Goal: Transaction & Acquisition: Purchase product/service

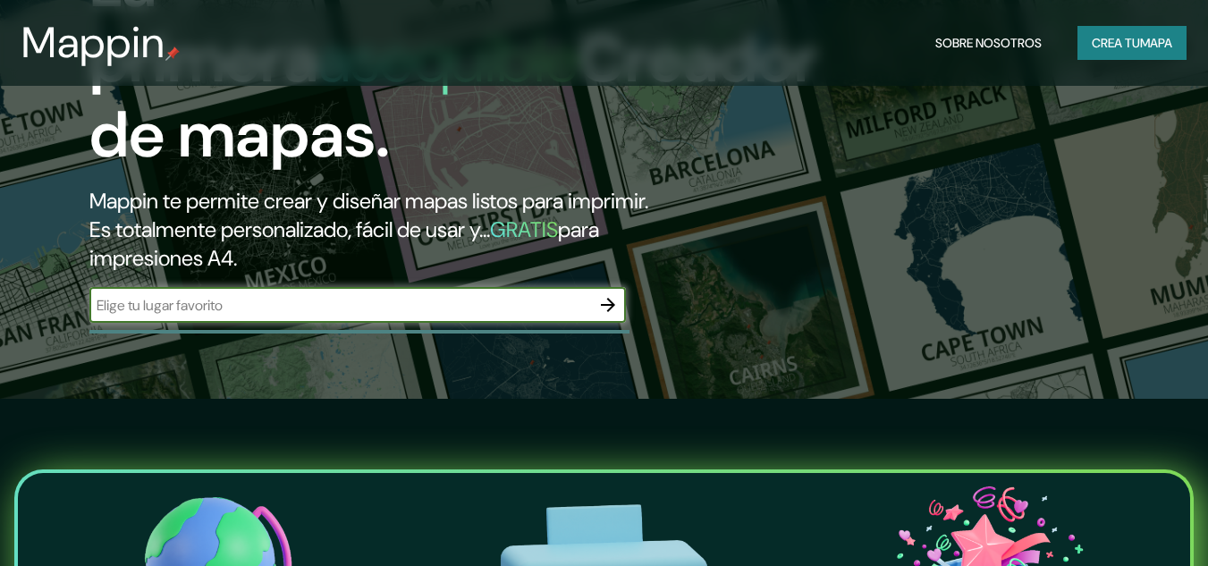
scroll to position [179, 0]
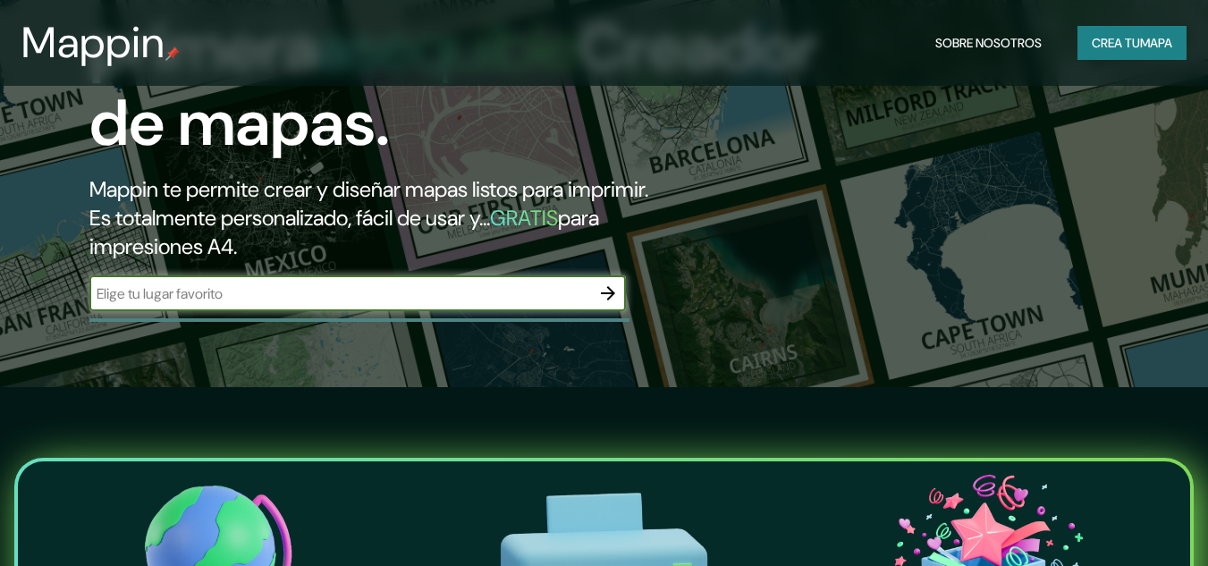
click at [302, 294] on input "text" at bounding box center [339, 293] width 501 height 21
click at [442, 300] on input "text" at bounding box center [339, 293] width 501 height 21
click at [584, 302] on input "text" at bounding box center [339, 293] width 501 height 21
click at [543, 290] on input "text" at bounding box center [339, 293] width 501 height 21
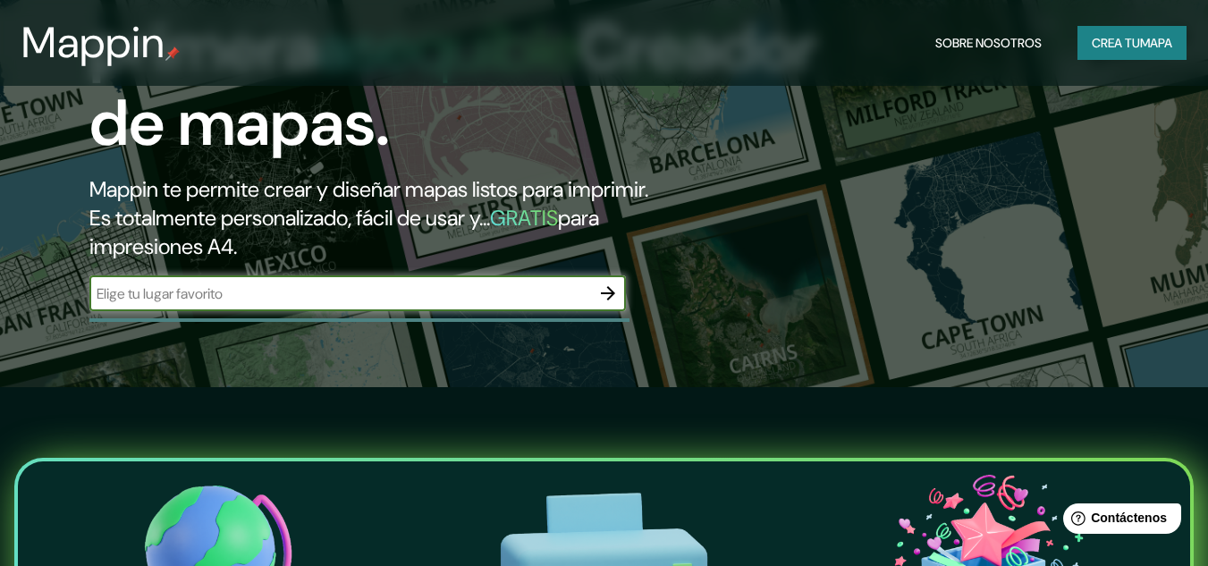
click at [417, 292] on input "text" at bounding box center [339, 293] width 501 height 21
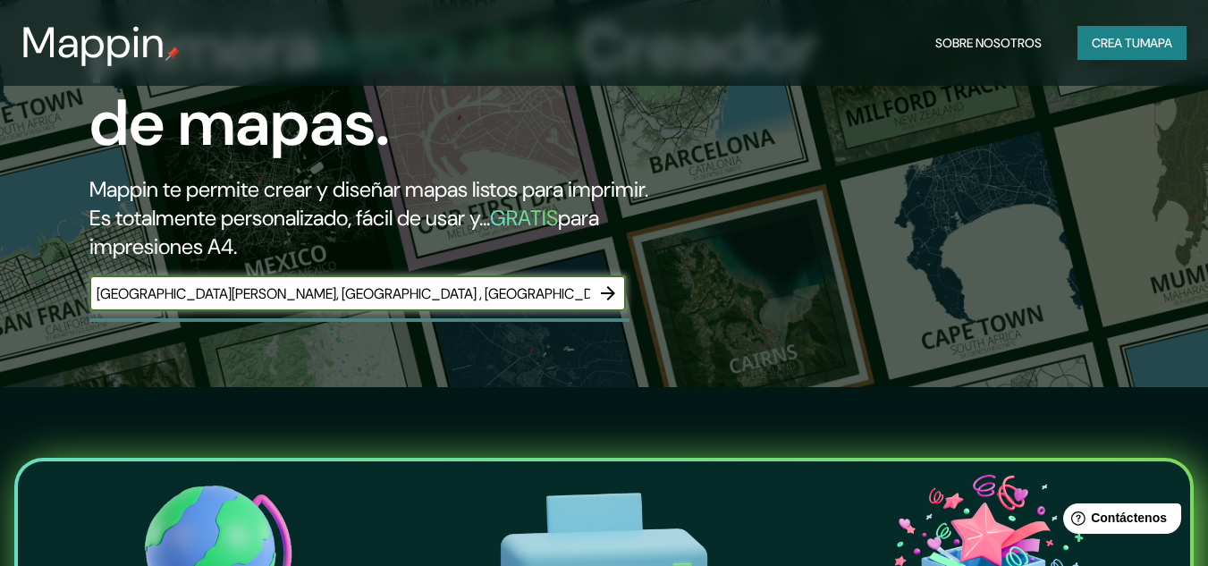
type input "[GEOGRAPHIC_DATA][PERSON_NAME], [GEOGRAPHIC_DATA] , [GEOGRAPHIC_DATA]"
click at [618, 286] on icon "button" at bounding box center [607, 292] width 21 height 21
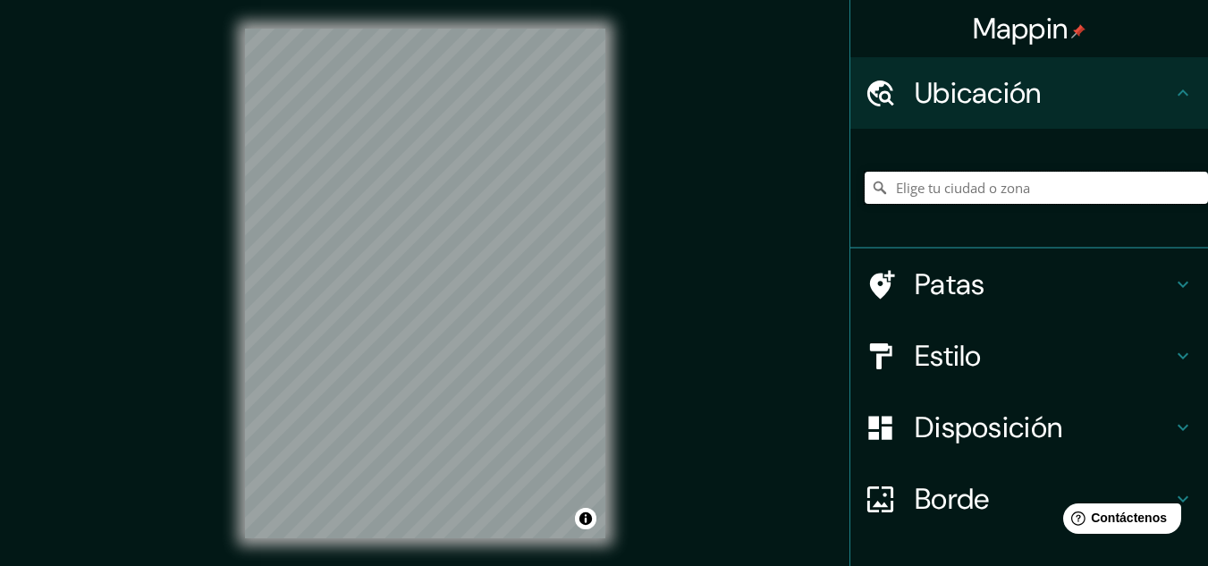
click at [948, 188] on input "Elige tu ciudad o zona" at bounding box center [1035, 188] width 343 height 32
click at [643, 282] on div "Mappin Ubicación Perú Perú Perugia Perugia, Italia Perugia Italia Perúíbe São P…" at bounding box center [604, 297] width 1208 height 595
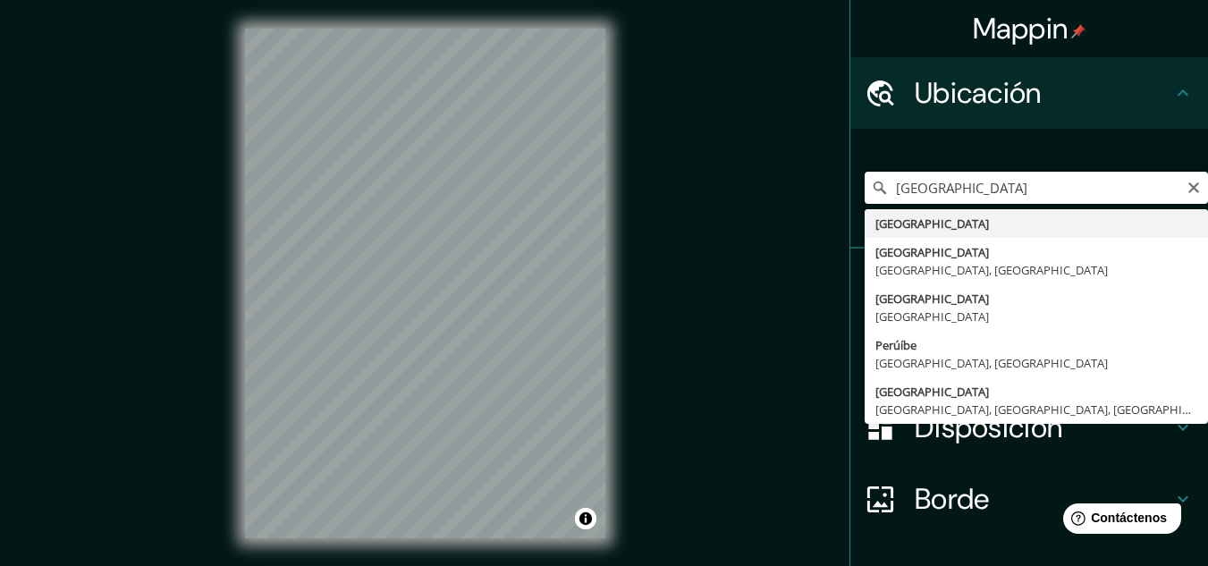
click at [950, 175] on input "Perú" at bounding box center [1035, 188] width 343 height 32
click at [882, 189] on input "Perú" at bounding box center [1035, 188] width 343 height 32
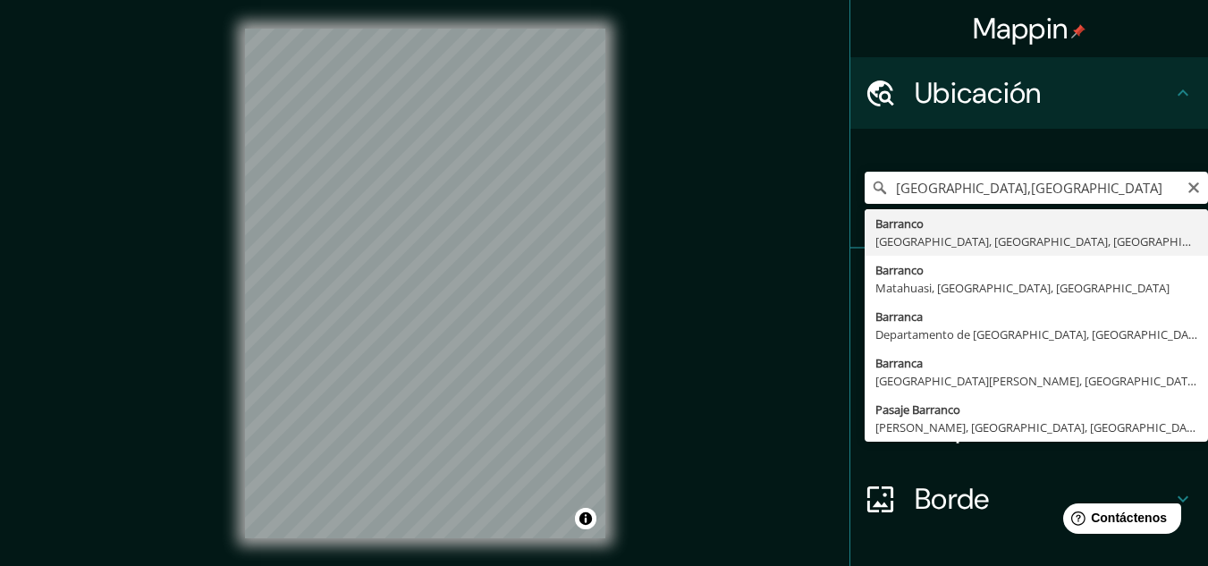
type input "[GEOGRAPHIC_DATA], [GEOGRAPHIC_DATA], [GEOGRAPHIC_DATA], [GEOGRAPHIC_DATA]"
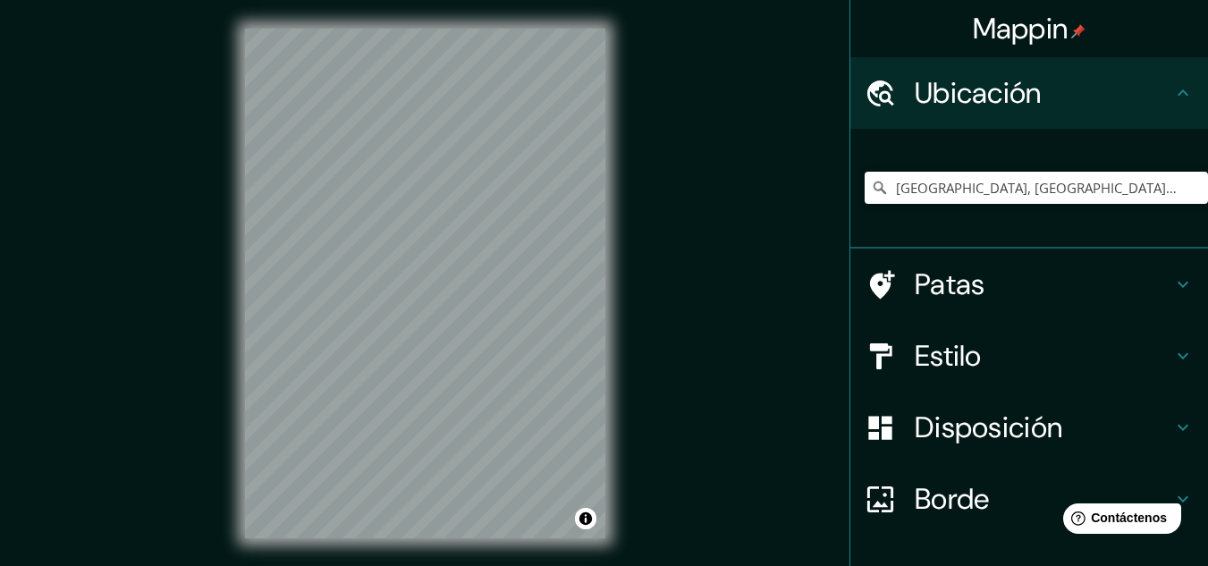
click at [1006, 366] on h4 "Estilo" at bounding box center [1042, 356] width 257 height 36
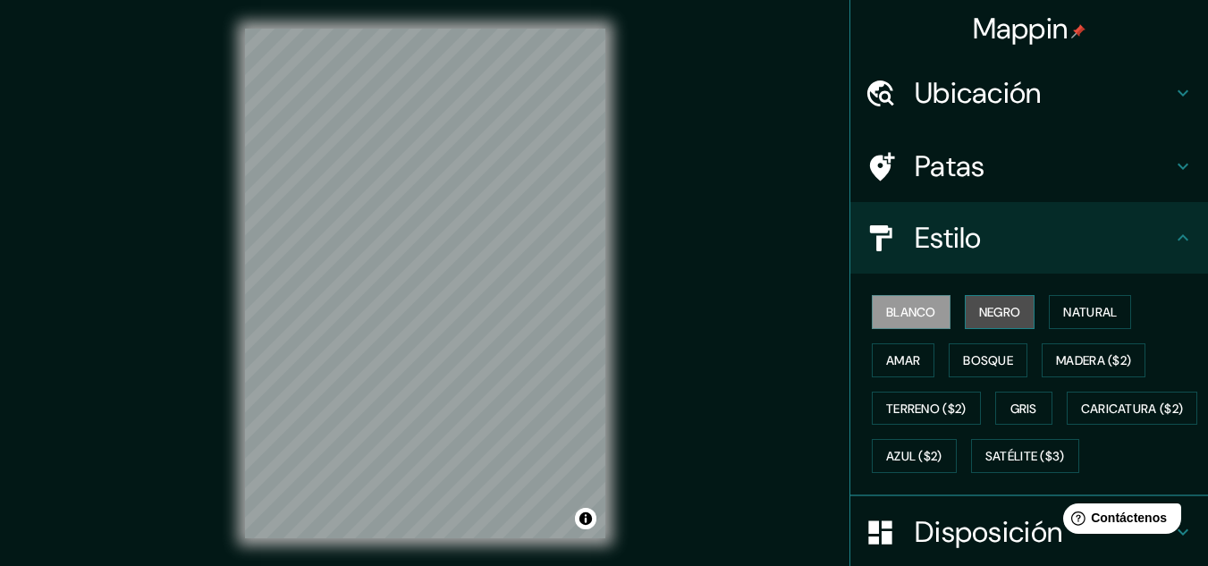
click at [1001, 299] on button "Negro" at bounding box center [999, 312] width 71 height 34
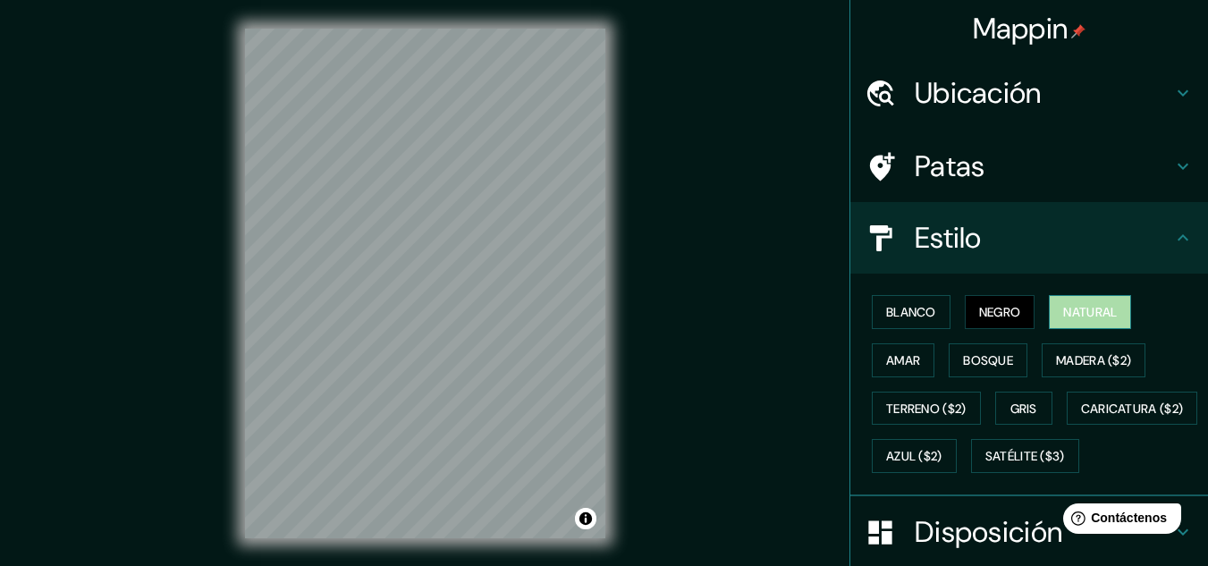
click at [1063, 306] on font "Natural" at bounding box center [1090, 312] width 54 height 16
click at [889, 362] on font "Amar" at bounding box center [903, 360] width 34 height 16
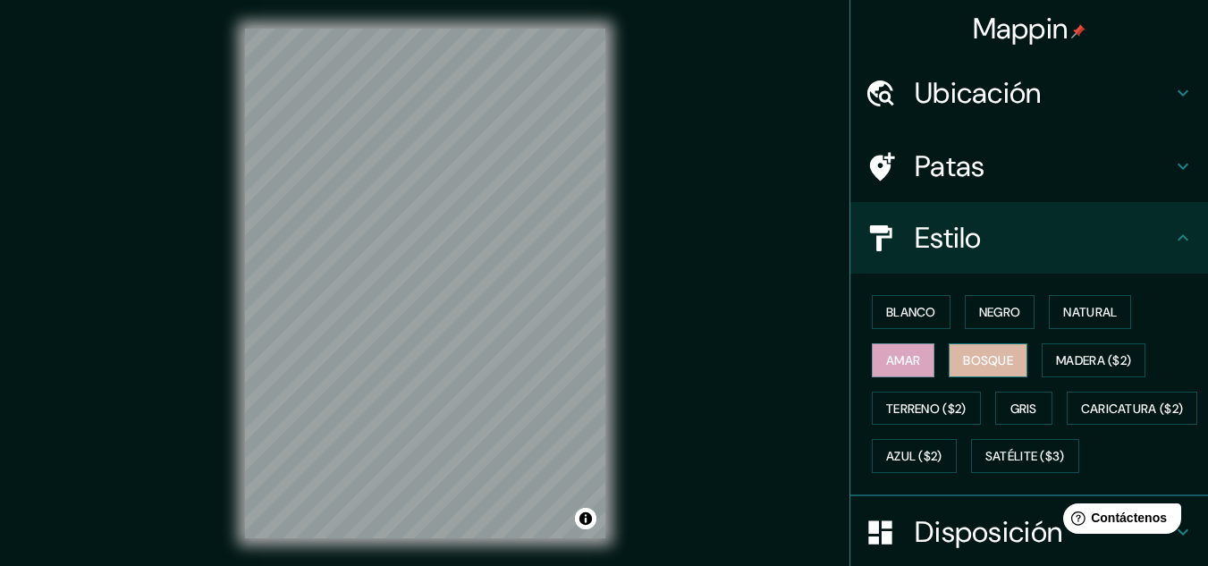
click at [964, 357] on font "Bosque" at bounding box center [988, 360] width 50 height 16
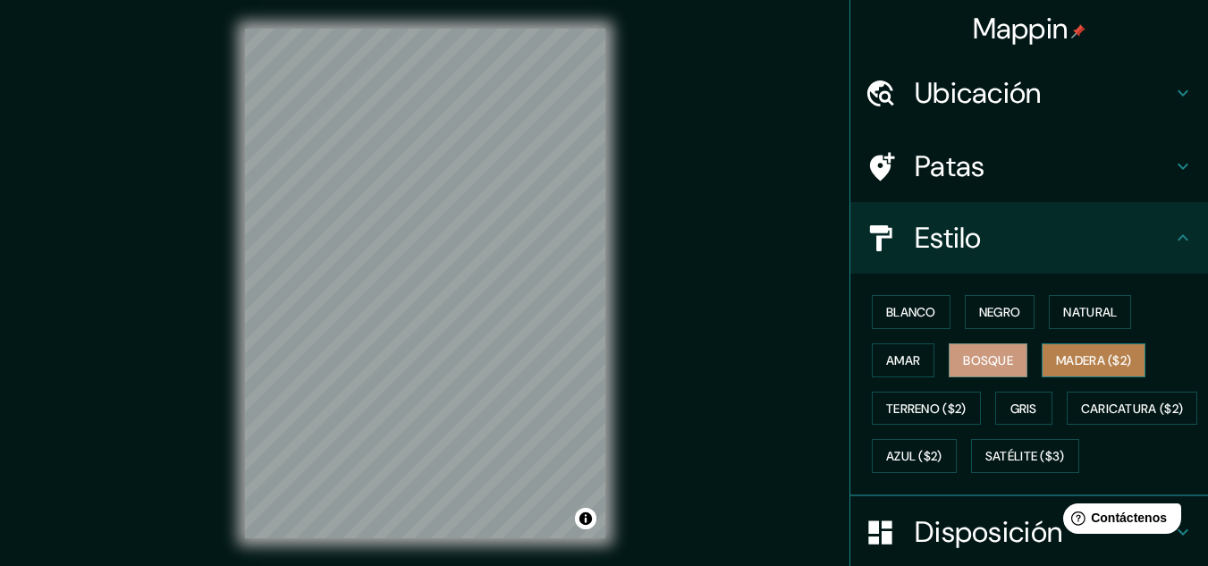
click at [1088, 355] on font "Madera ($2)" at bounding box center [1093, 360] width 75 height 16
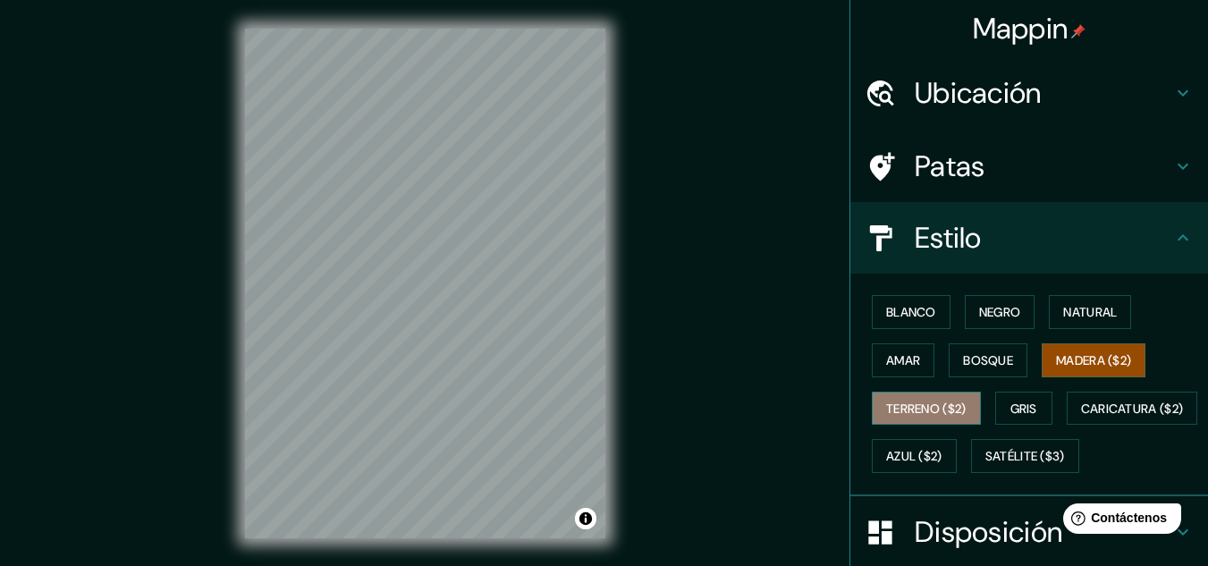
click at [935, 397] on font "Terreno ($2)" at bounding box center [926, 408] width 80 height 23
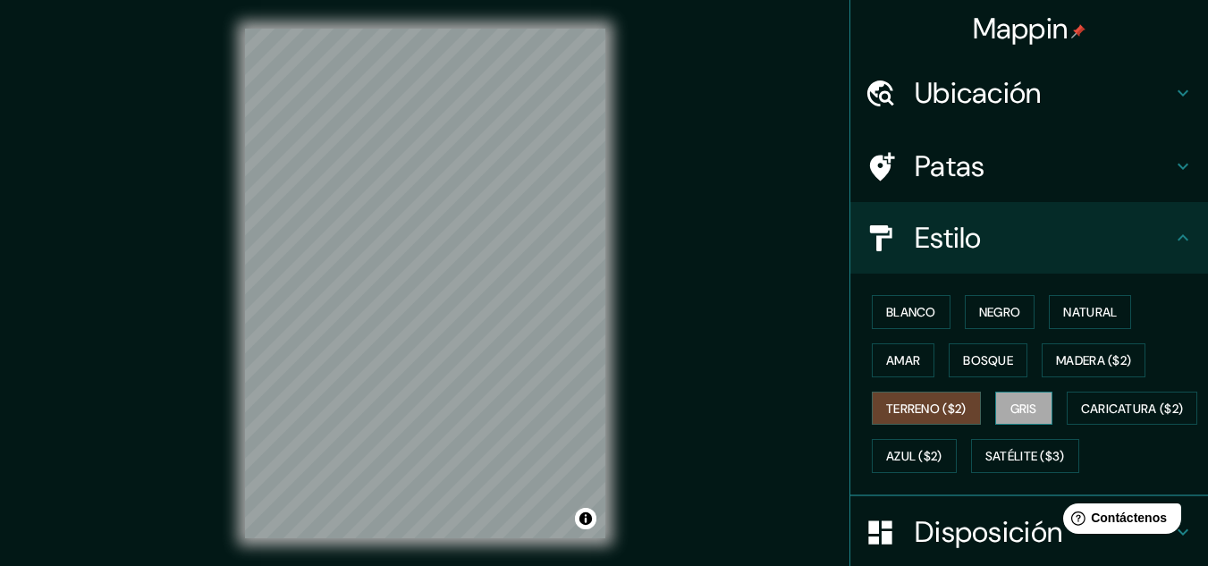
click at [1031, 397] on button "Gris" at bounding box center [1023, 408] width 57 height 34
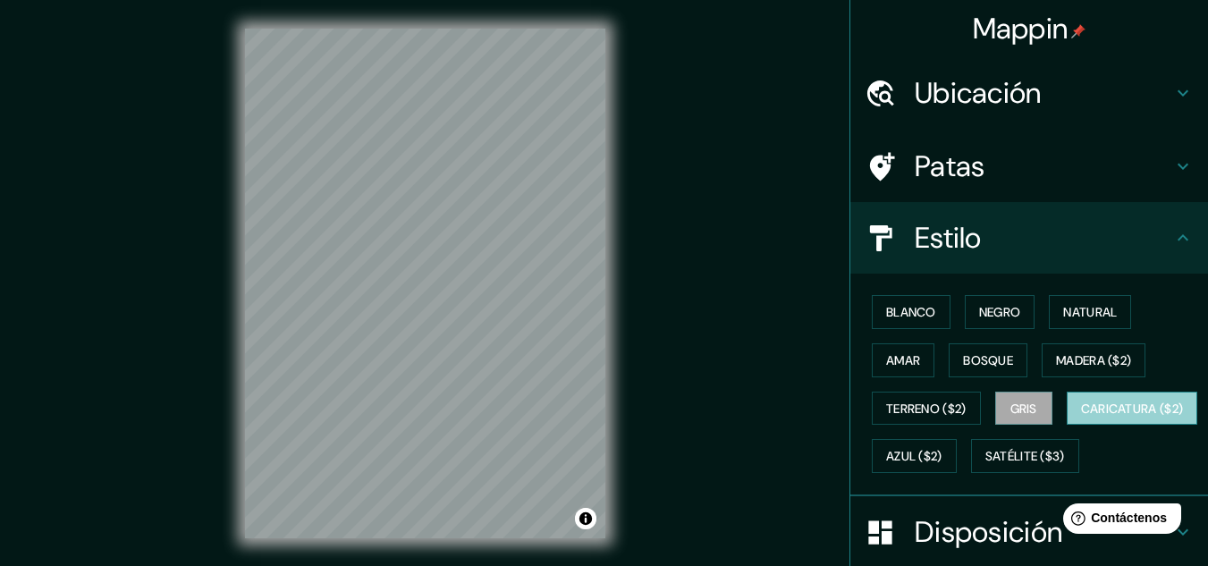
click at [1081, 417] on font "Caricatura ($2)" at bounding box center [1132, 408] width 103 height 16
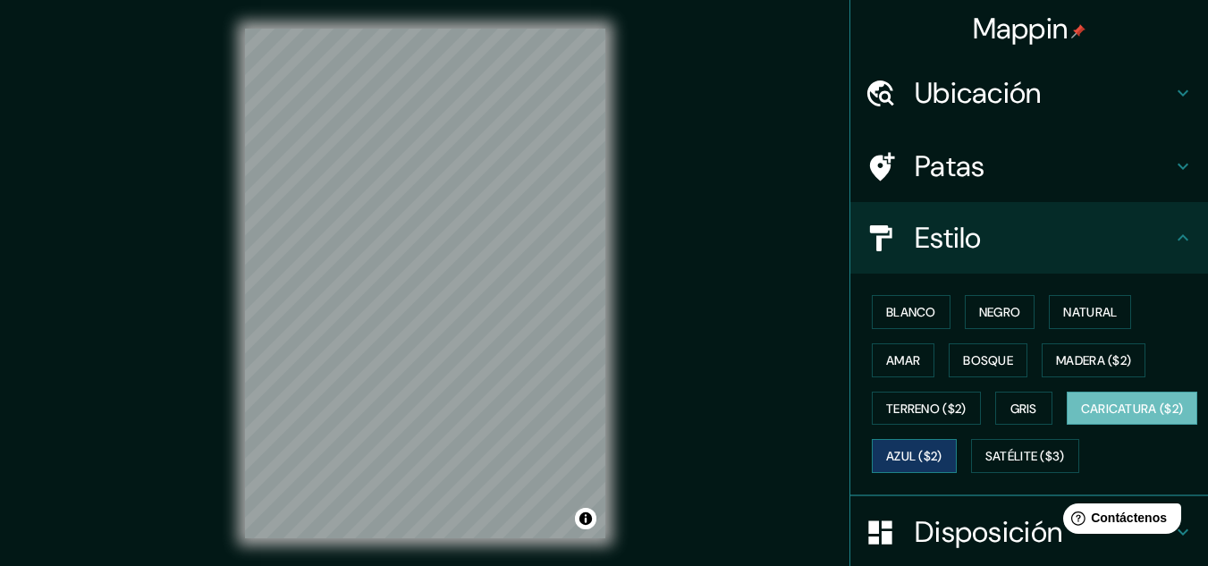
click at [942, 447] on font "Azul ($2)" at bounding box center [914, 455] width 56 height 23
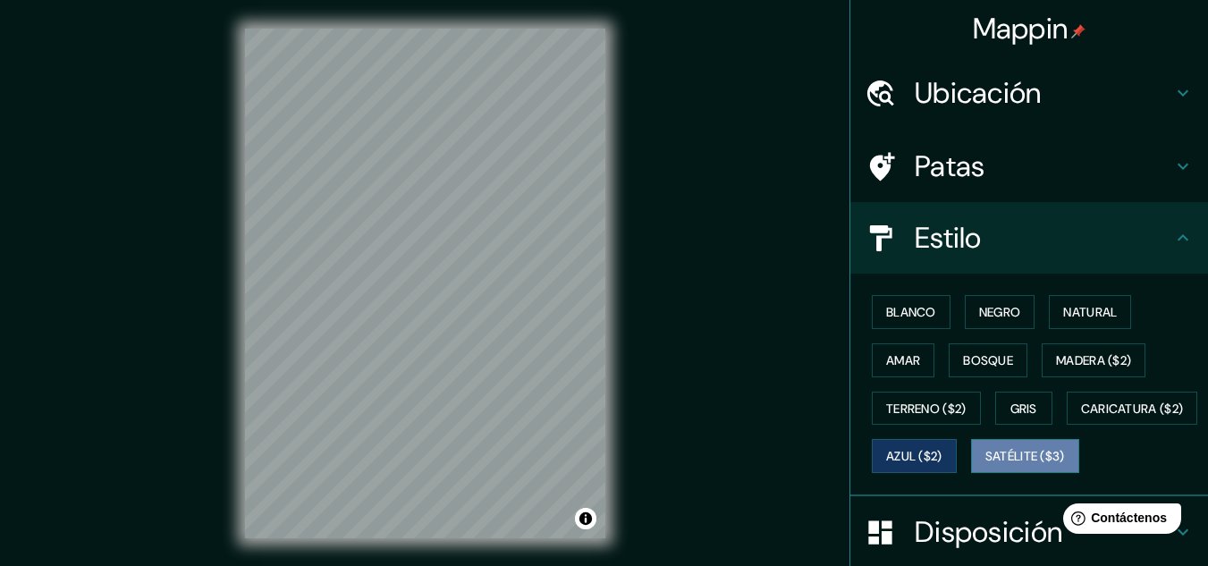
click at [985, 465] on font "Satélite ($3)" at bounding box center [1025, 457] width 80 height 16
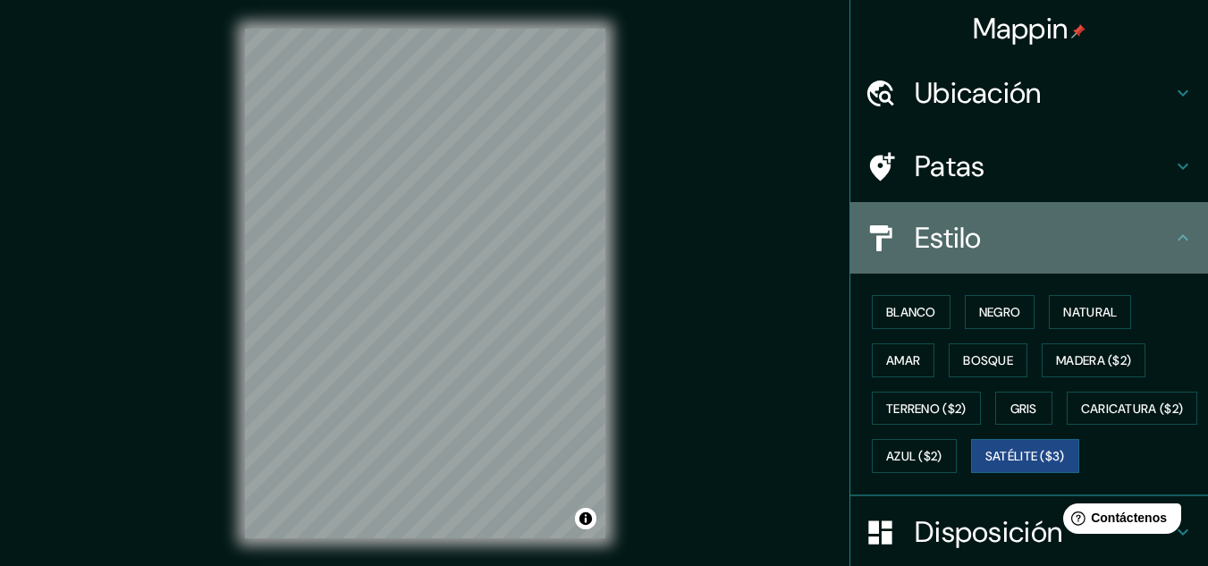
click at [968, 232] on font "Estilo" at bounding box center [947, 238] width 67 height 38
click at [998, 220] on div "Estilo" at bounding box center [1029, 238] width 358 height 72
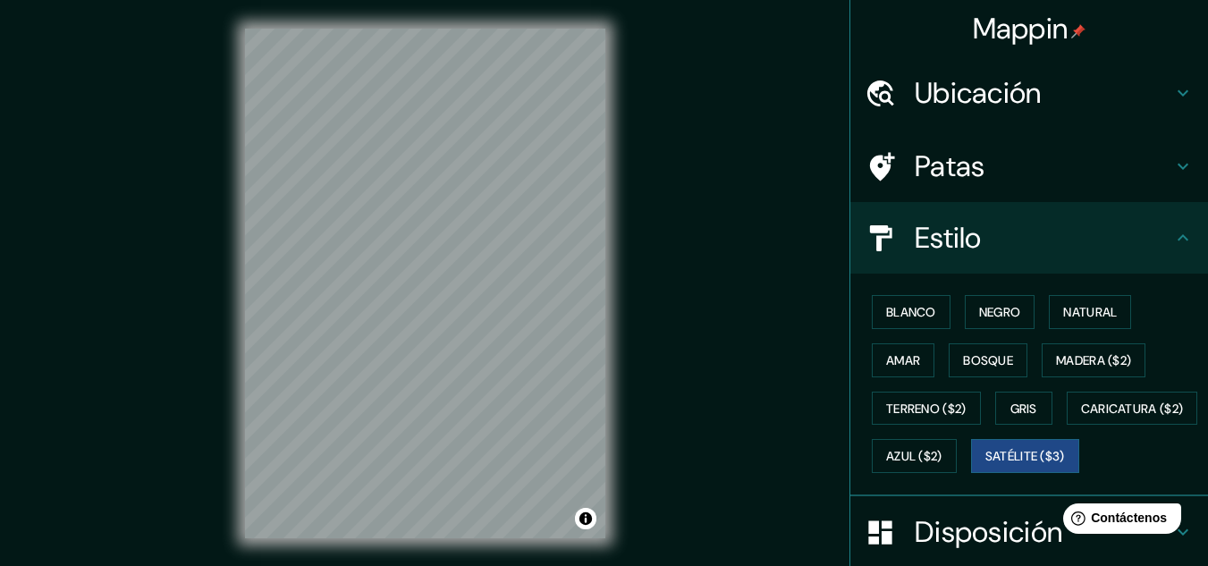
drag, startPoint x: 1055, startPoint y: 196, endPoint x: 1048, endPoint y: 187, distance: 11.4
click at [1054, 194] on div "Patas" at bounding box center [1029, 166] width 358 height 72
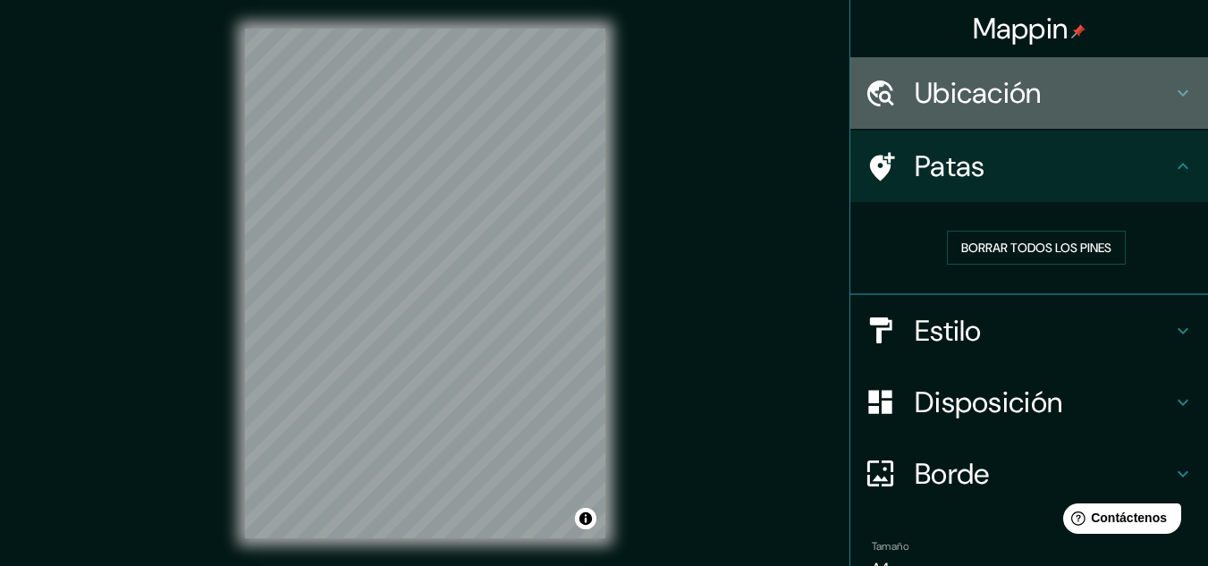
click at [1008, 101] on font "Ubicación" at bounding box center [977, 93] width 127 height 38
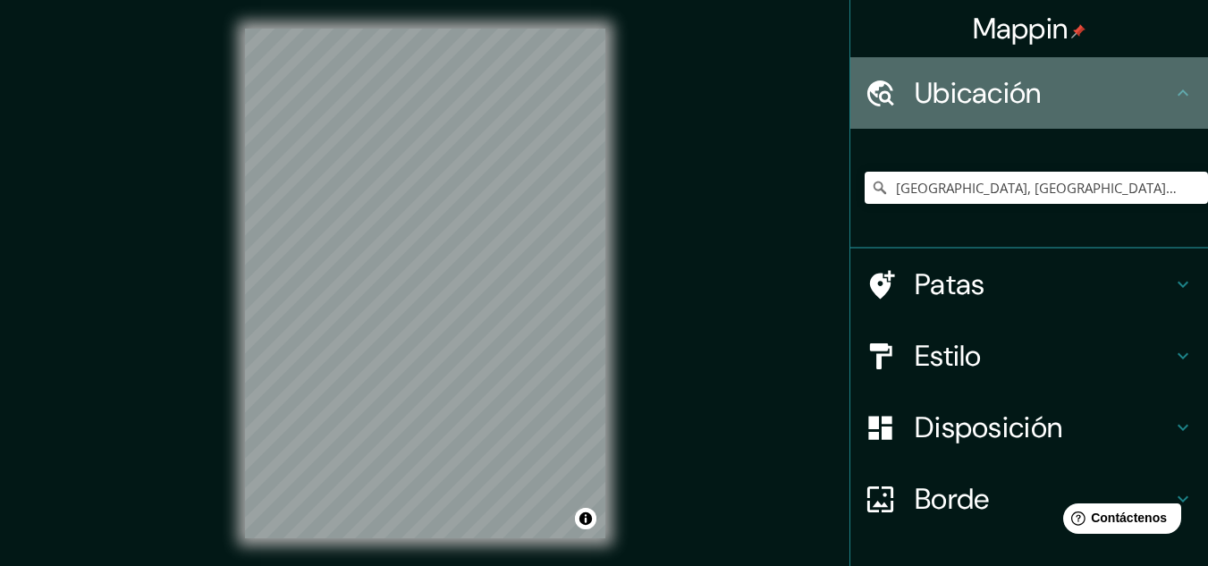
click at [1008, 101] on font "Ubicación" at bounding box center [977, 93] width 127 height 38
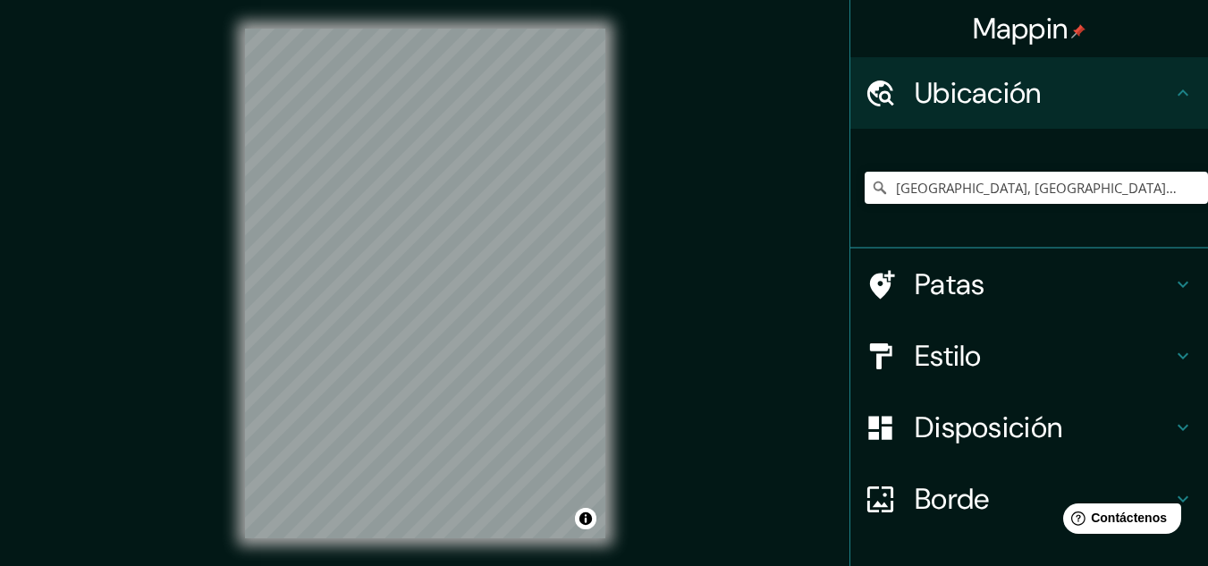
click at [1039, 297] on h4 "Patas" at bounding box center [1042, 284] width 257 height 36
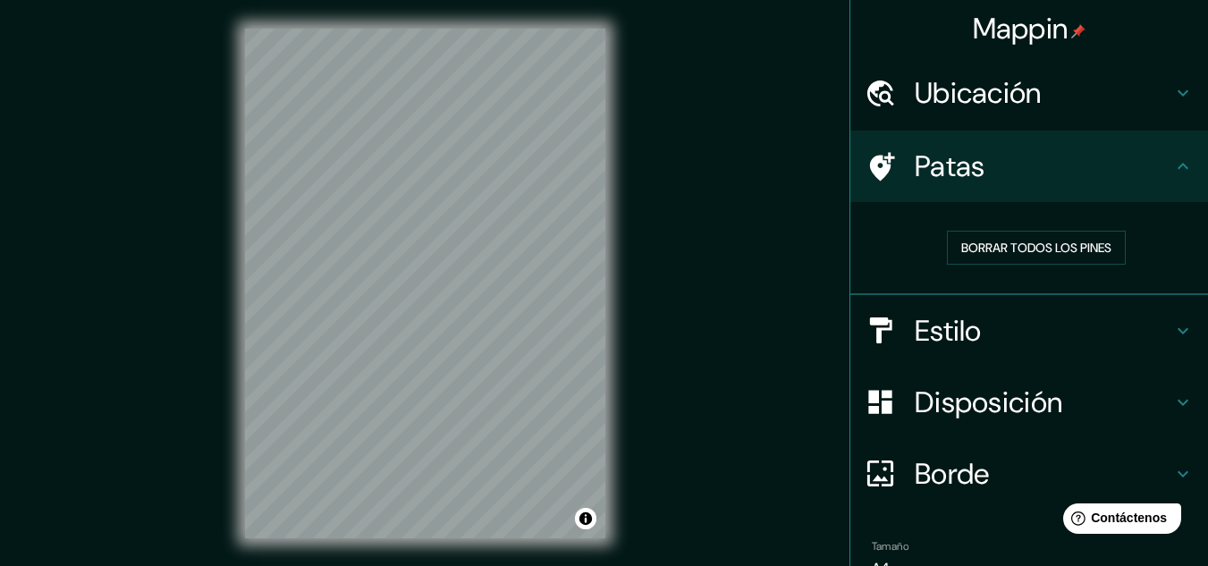
scroll to position [89, 0]
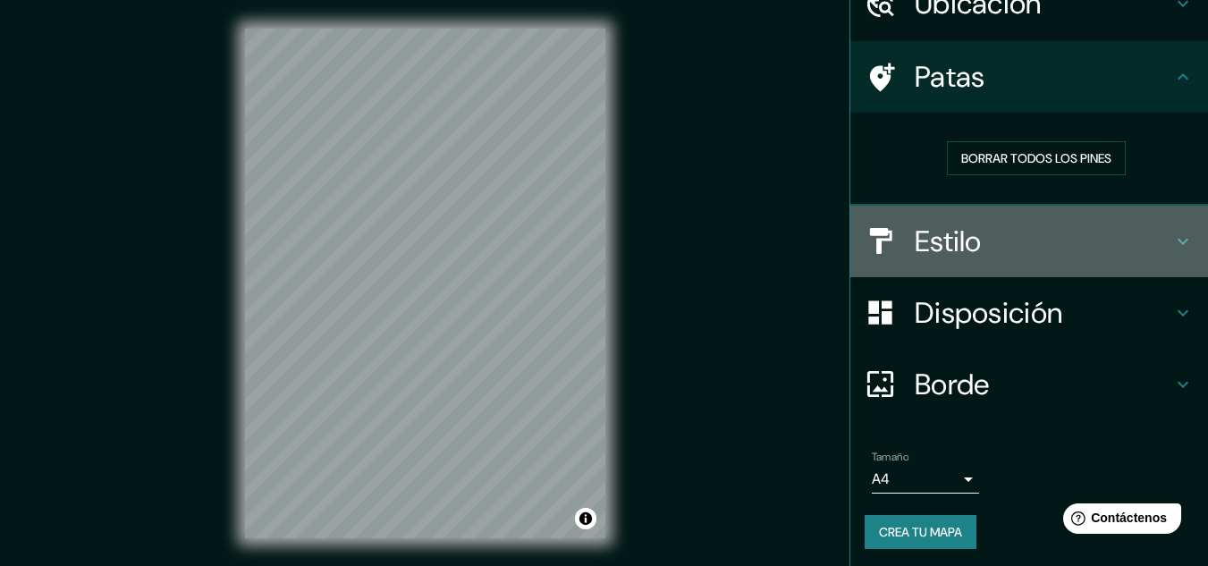
click at [1009, 246] on h4 "Estilo" at bounding box center [1042, 241] width 257 height 36
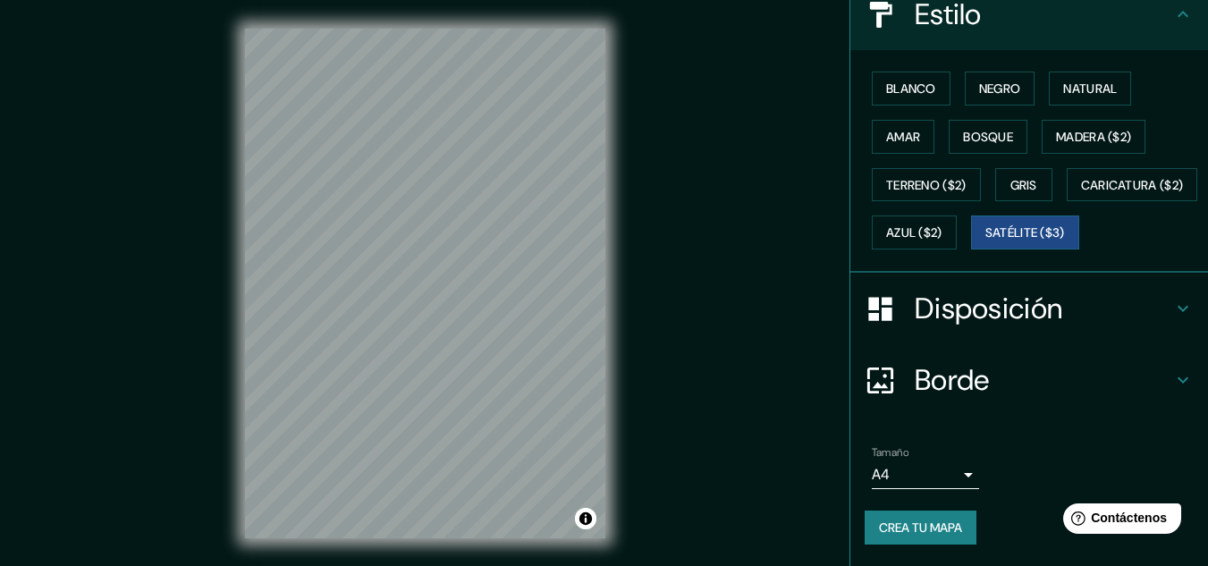
click at [1017, 290] on font "Disposición" at bounding box center [987, 309] width 147 height 38
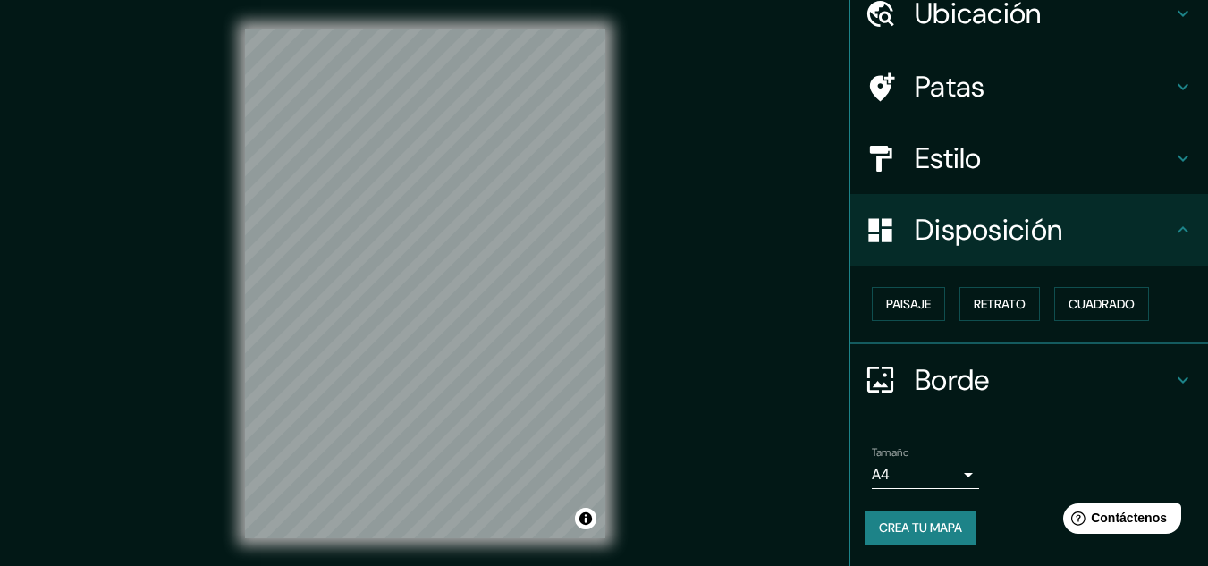
scroll to position [79, 0]
click at [1050, 361] on div "Borde" at bounding box center [1029, 381] width 358 height 72
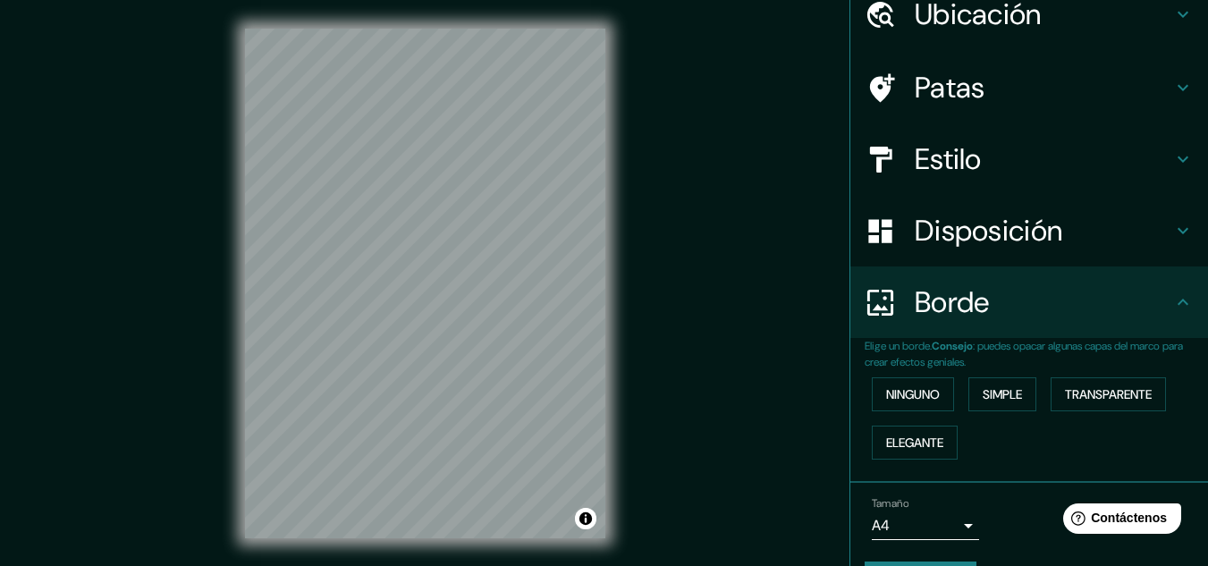
click at [1025, 312] on h4 "Borde" at bounding box center [1042, 302] width 257 height 36
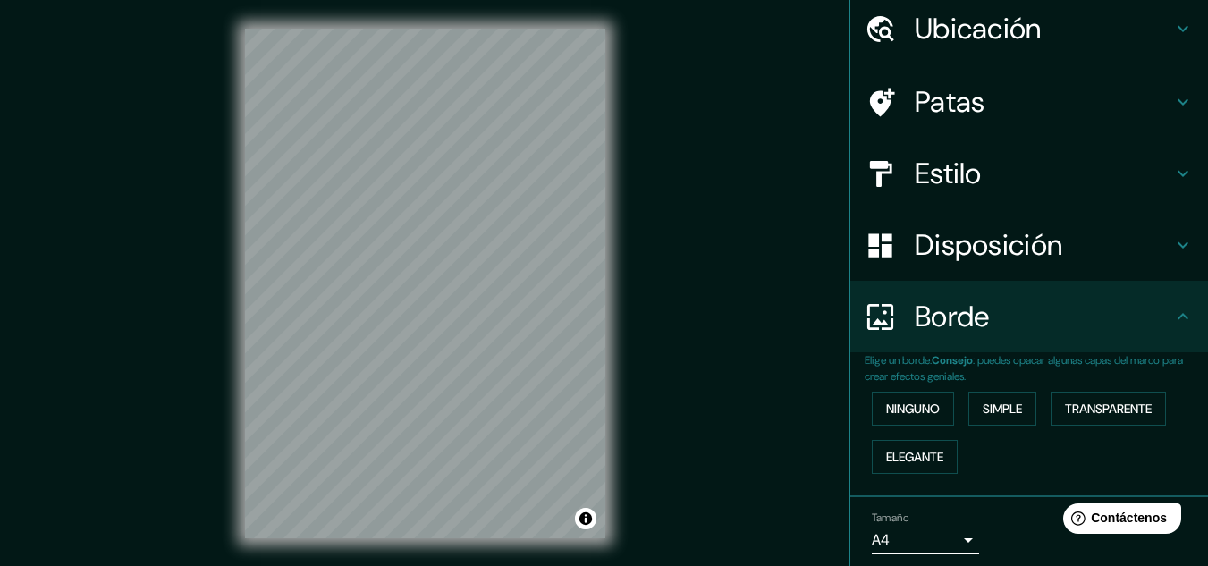
scroll to position [129, 0]
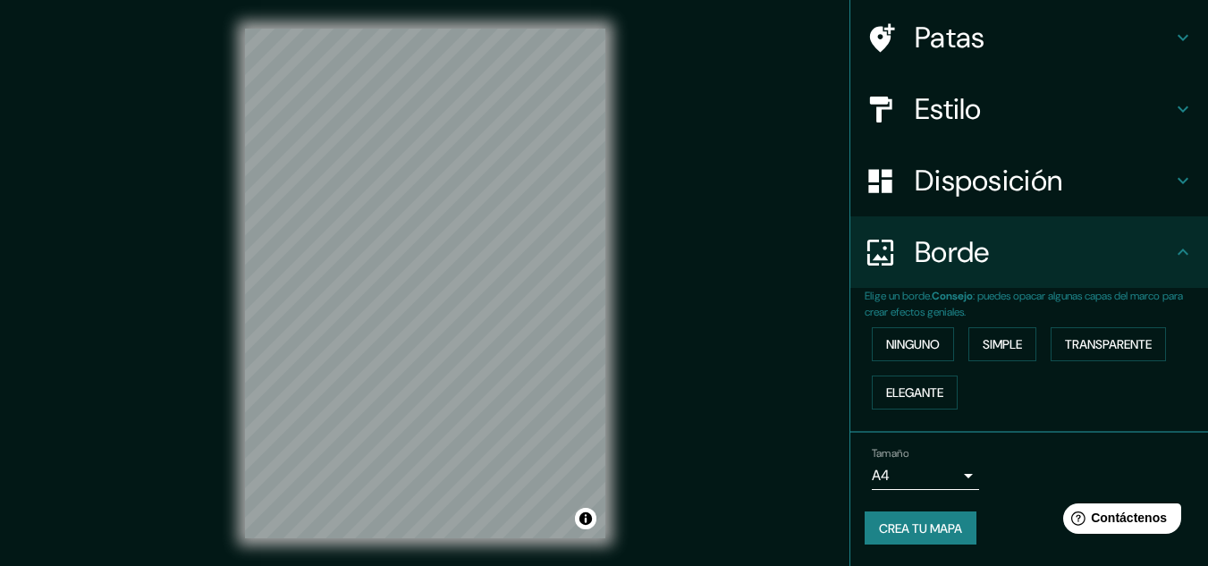
click at [911, 518] on font "Crea tu mapa" at bounding box center [920, 528] width 83 height 23
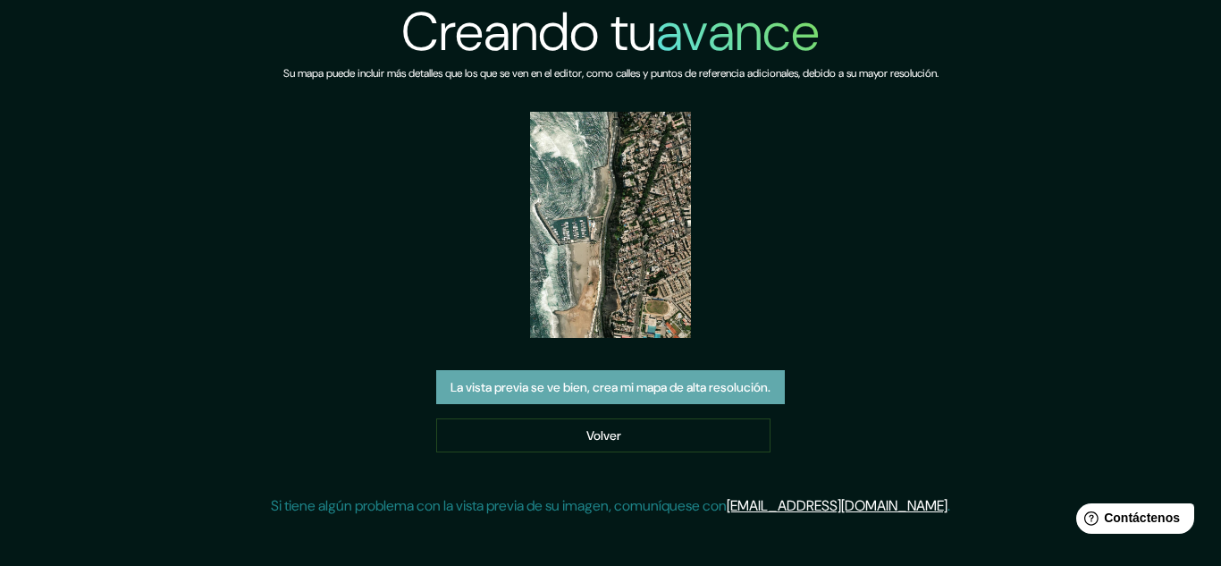
click at [696, 389] on font "La vista previa se ve bien, crea mi mapa de alta resolución." at bounding box center [610, 387] width 320 height 16
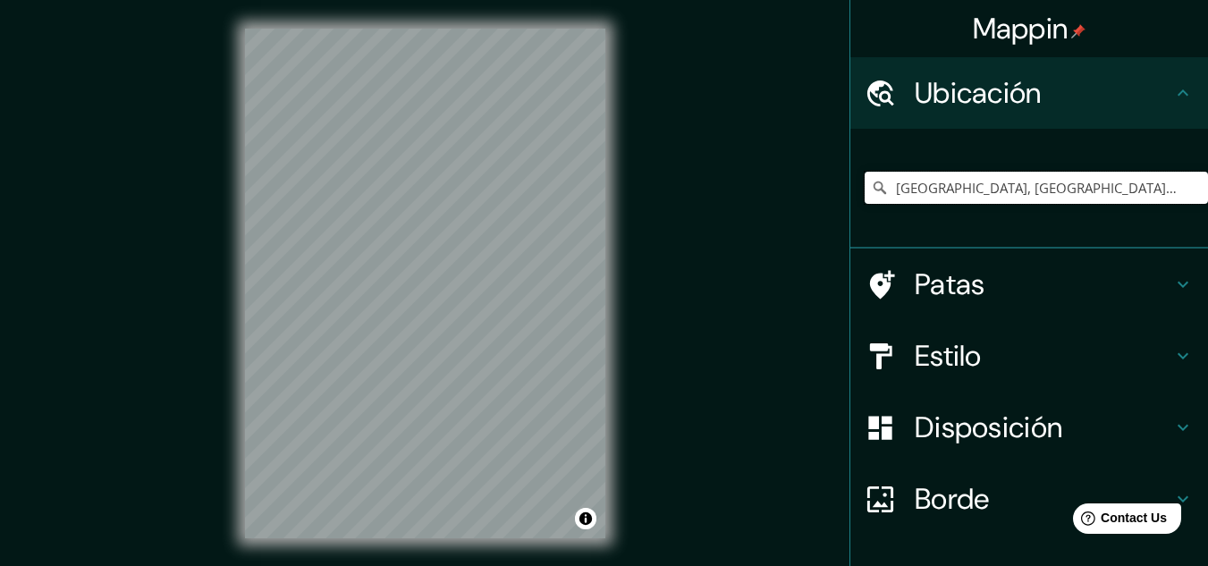
click at [1149, 196] on input "[GEOGRAPHIC_DATA], [GEOGRAPHIC_DATA], [GEOGRAPHIC_DATA], [GEOGRAPHIC_DATA]" at bounding box center [1035, 188] width 343 height 32
click at [1127, 184] on input "[GEOGRAPHIC_DATA], [GEOGRAPHIC_DATA], [GEOGRAPHIC_DATA], [GEOGRAPHIC_DATA]" at bounding box center [1035, 188] width 343 height 32
click at [1139, 181] on input "[GEOGRAPHIC_DATA], [GEOGRAPHIC_DATA], [GEOGRAPHIC_DATA], [GEOGRAPHIC_DATA]" at bounding box center [1035, 188] width 343 height 32
click at [1150, 189] on input "[GEOGRAPHIC_DATA], [GEOGRAPHIC_DATA], [GEOGRAPHIC_DATA], [GEOGRAPHIC_DATA]" at bounding box center [1035, 188] width 343 height 32
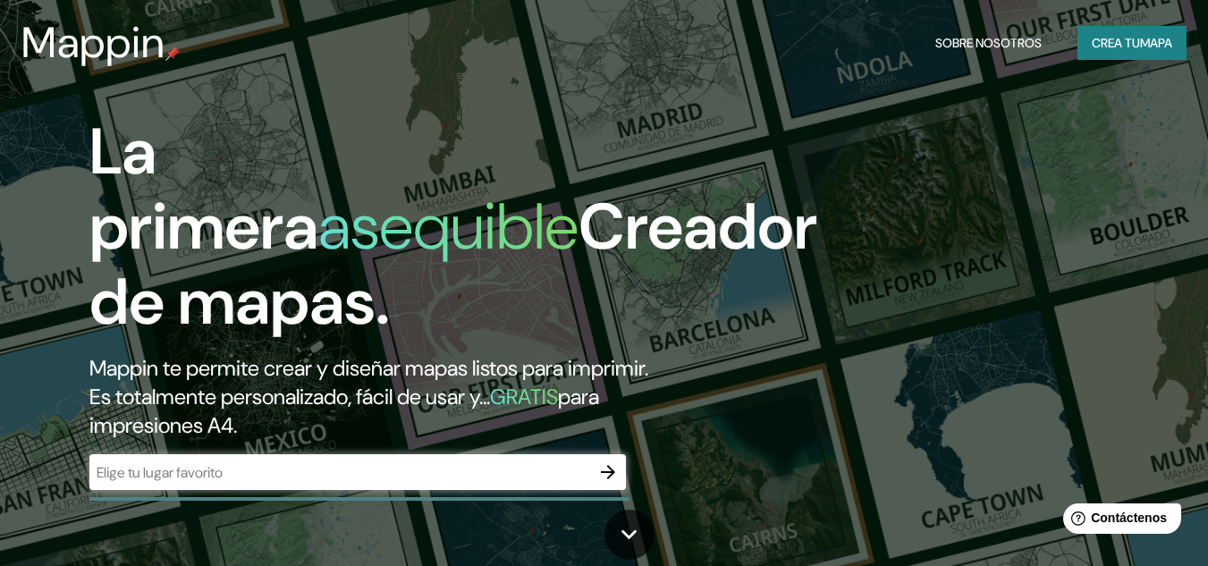
click at [324, 456] on div "​" at bounding box center [357, 472] width 536 height 36
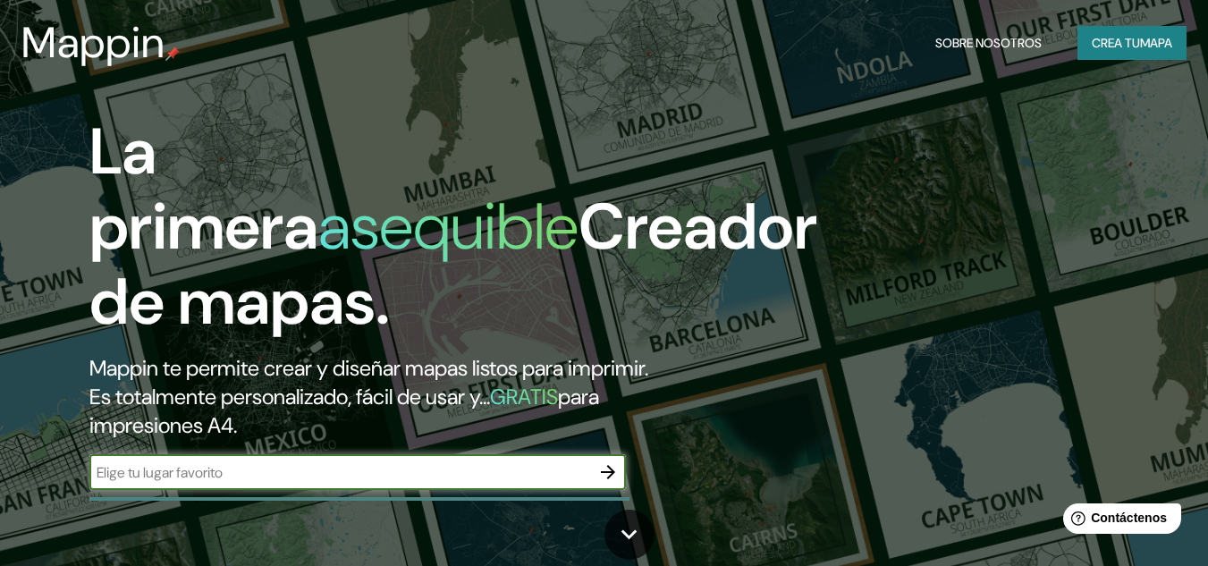
click at [316, 462] on input "text" at bounding box center [339, 472] width 501 height 21
type input "[GEOGRAPHIC_DATA][PERSON_NAME], [GEOGRAPHIC_DATA] , [GEOGRAPHIC_DATA]"
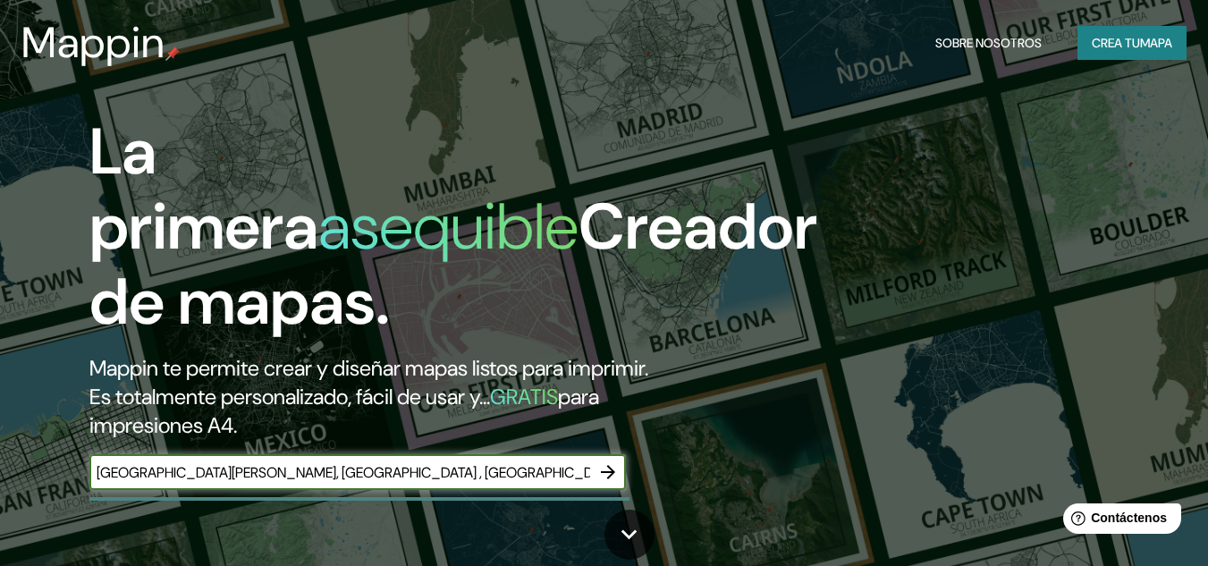
click at [601, 474] on icon "button" at bounding box center [607, 471] width 21 height 21
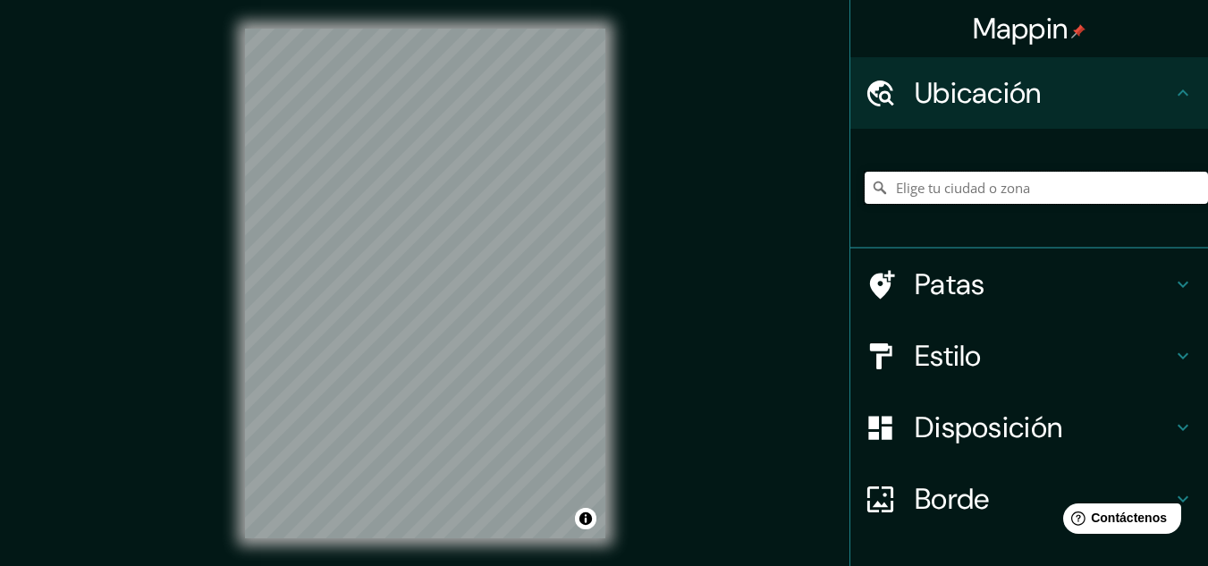
click at [1100, 183] on input "Elige tu ciudad o zona" at bounding box center [1035, 188] width 343 height 32
type input "[GEOGRAPHIC_DATA], [GEOGRAPHIC_DATA], [GEOGRAPHIC_DATA], [GEOGRAPHIC_DATA]"
click at [961, 357] on font "Estilo" at bounding box center [947, 356] width 67 height 38
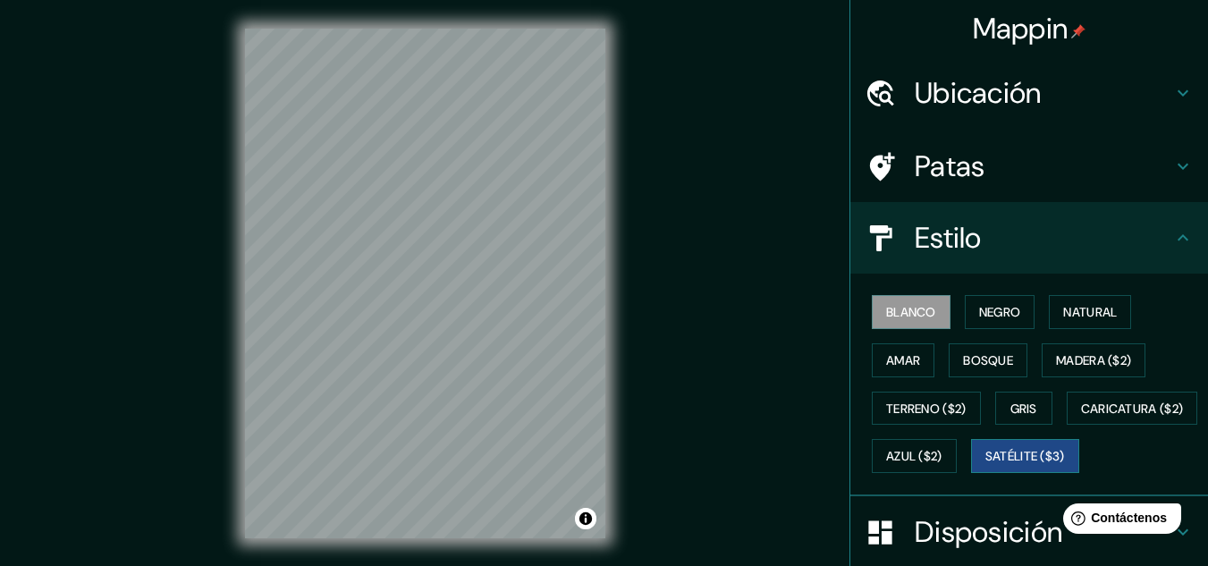
click at [985, 465] on font "Satélite ($3)" at bounding box center [1025, 457] width 80 height 16
click at [962, 230] on font "Estilo" at bounding box center [947, 238] width 67 height 38
